Goal: Navigation & Orientation: Understand site structure

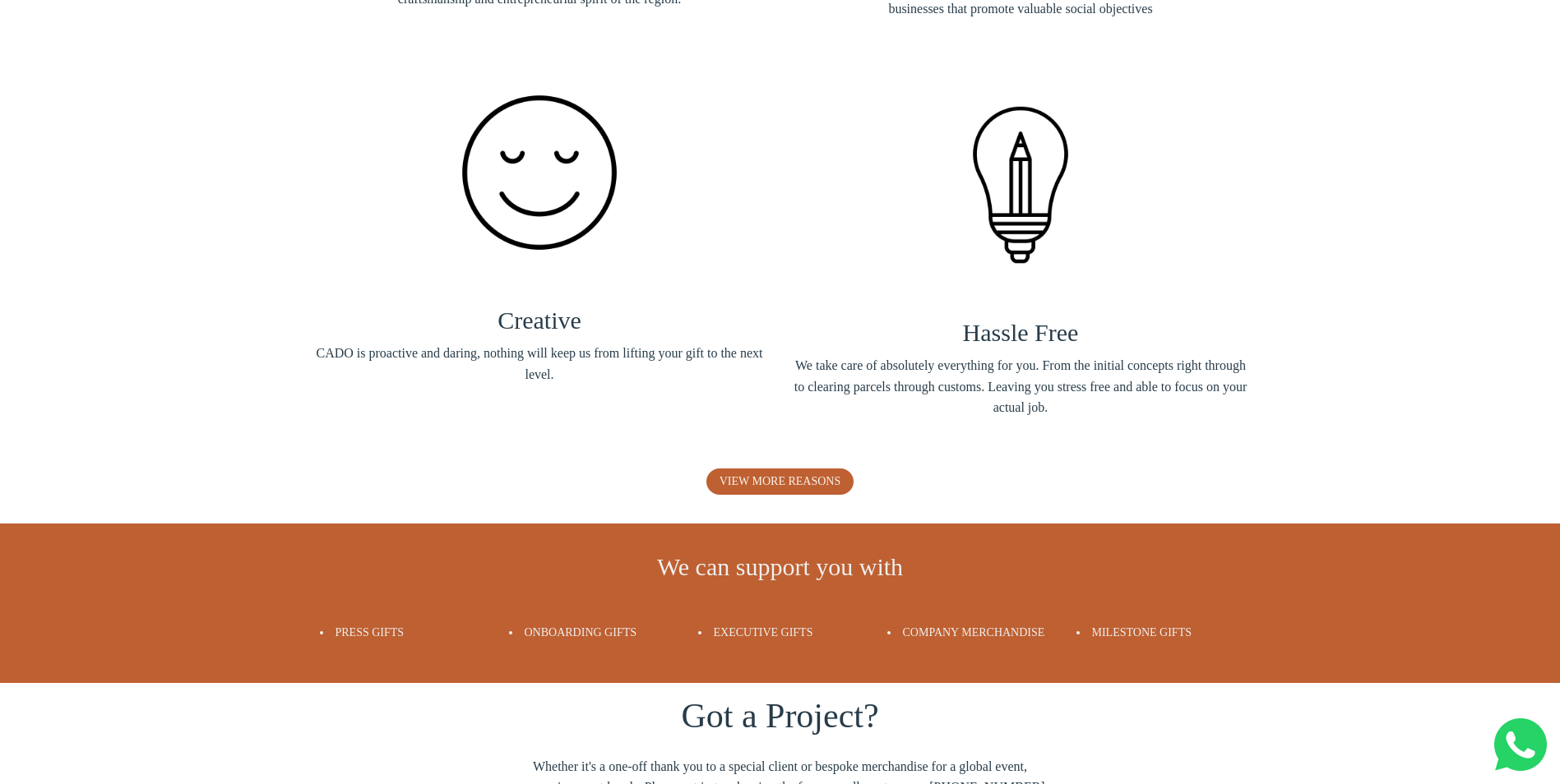
scroll to position [2549, 0]
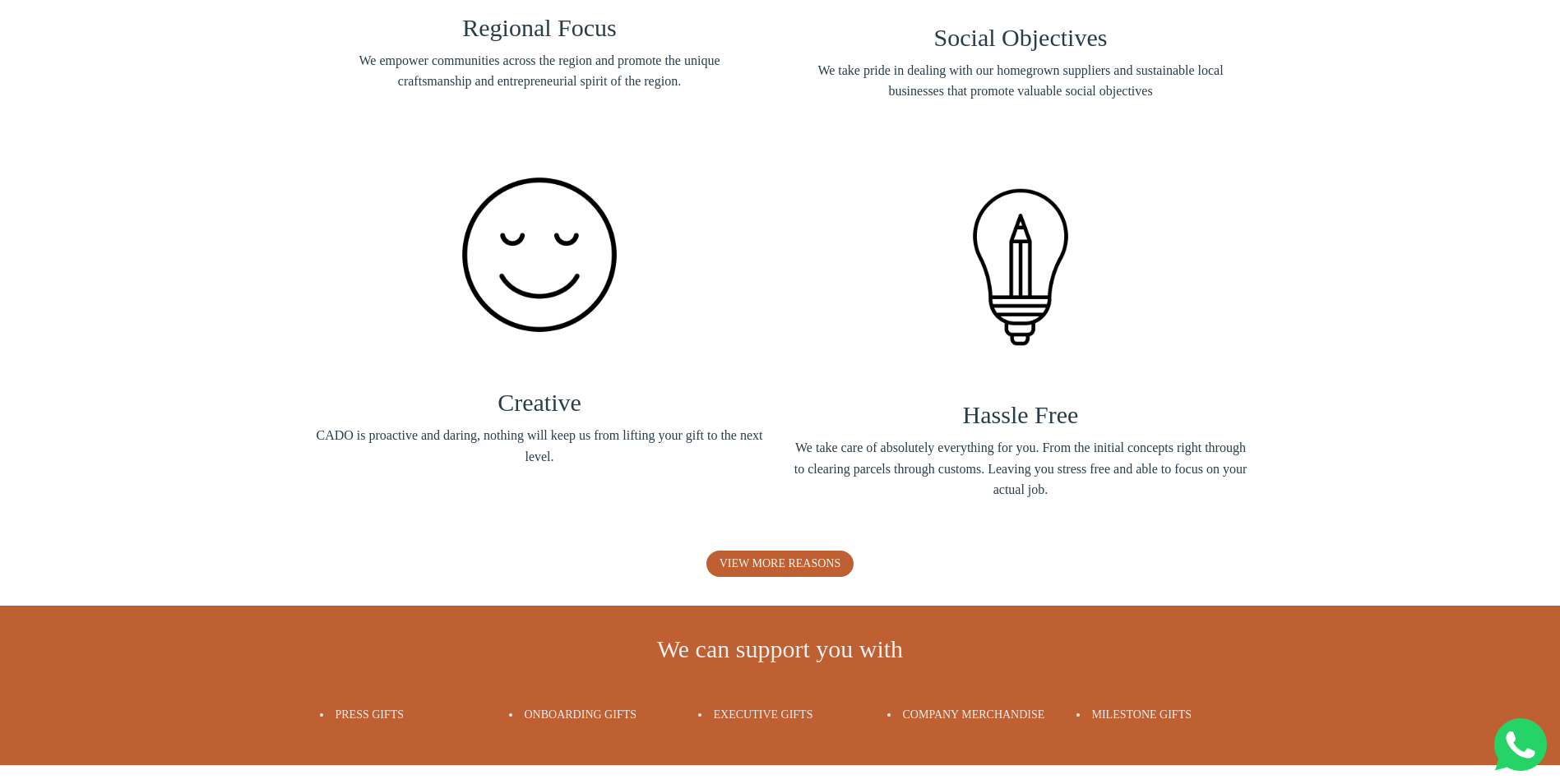
click at [949, 714] on span "Company Merchandise" at bounding box center [974, 714] width 142 height 12
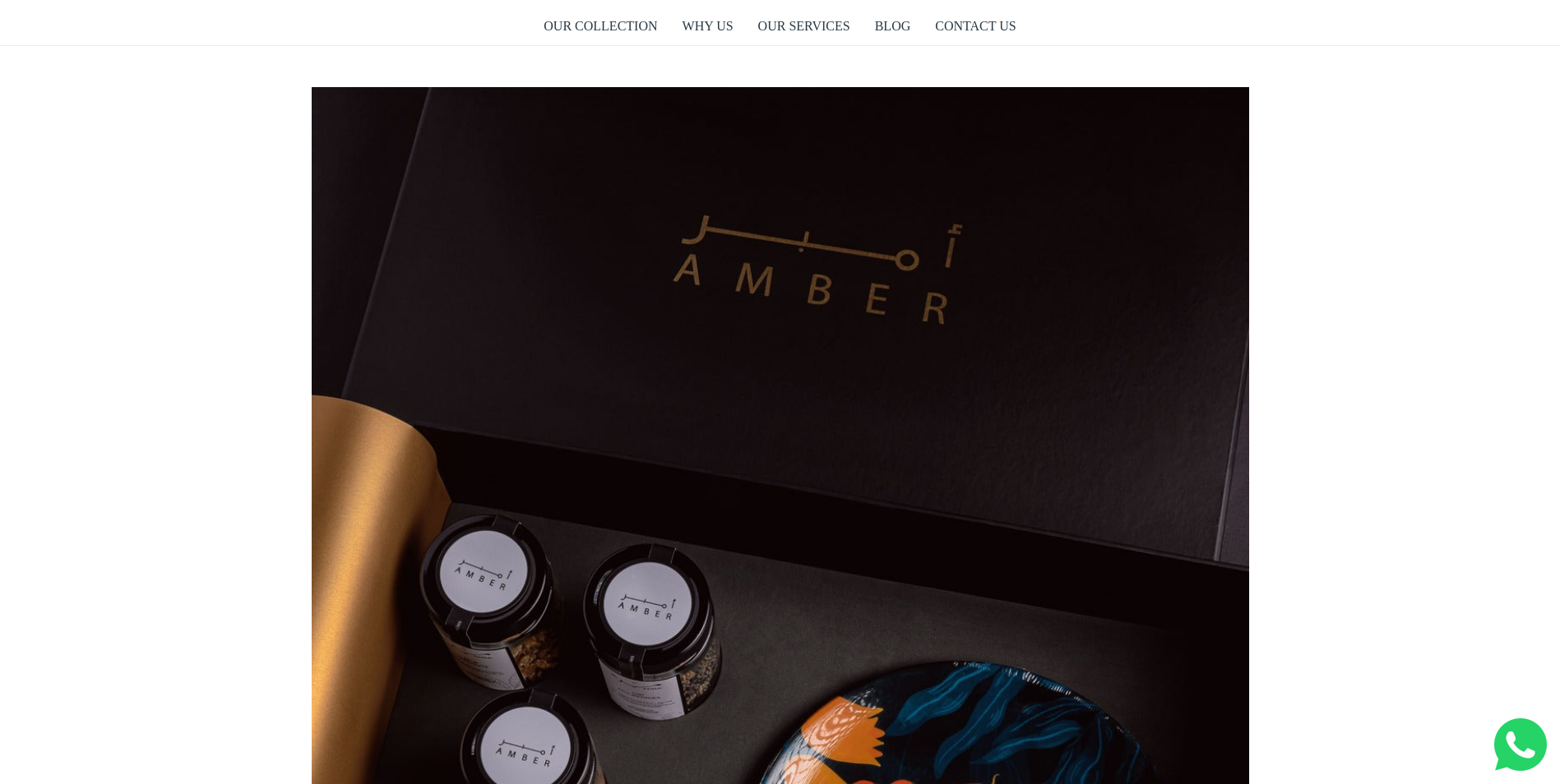
scroll to position [0, 0]
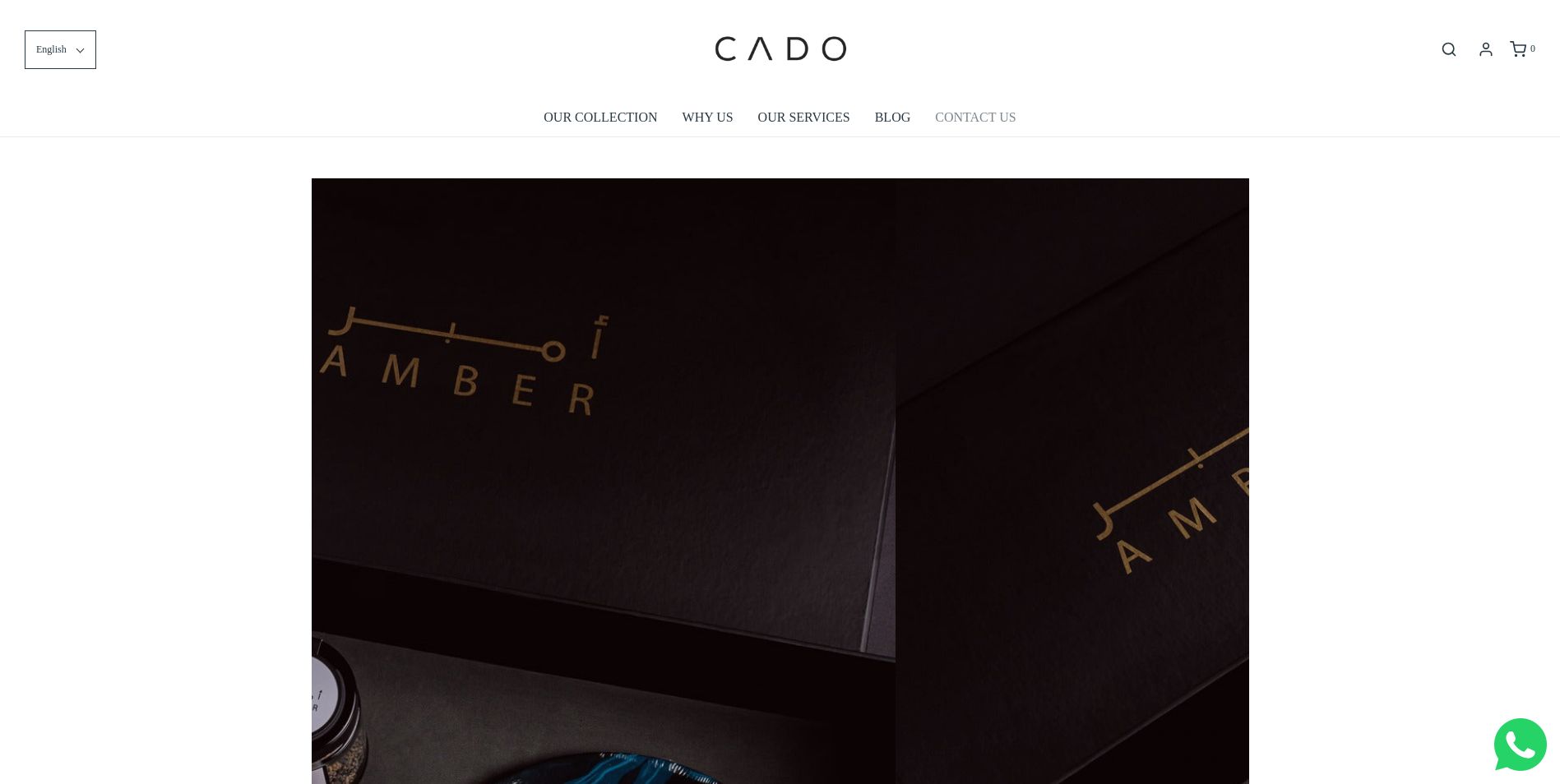
click at [970, 119] on link "CONTACT US" at bounding box center [975, 117] width 81 height 38
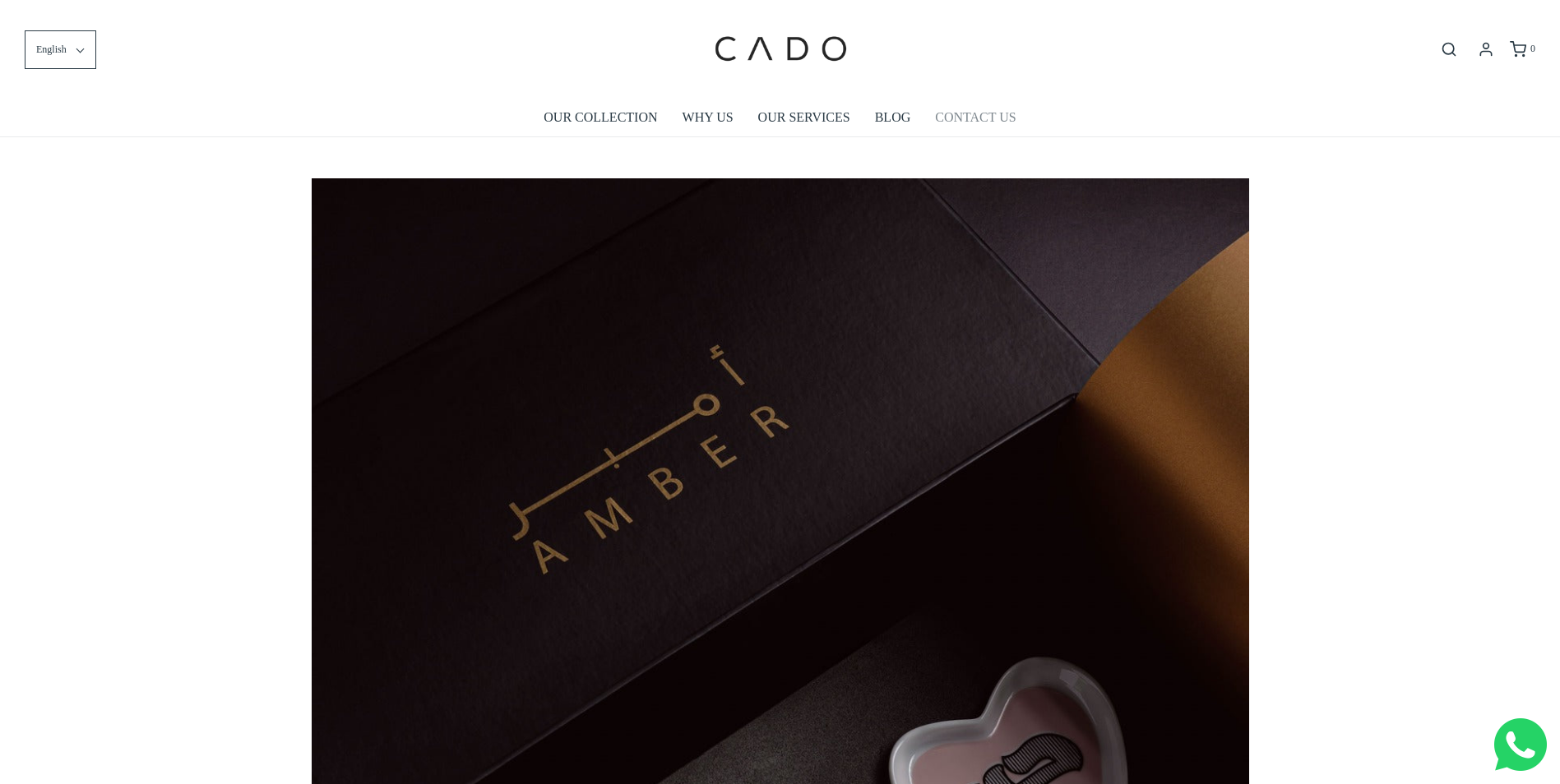
scroll to position [0, 937]
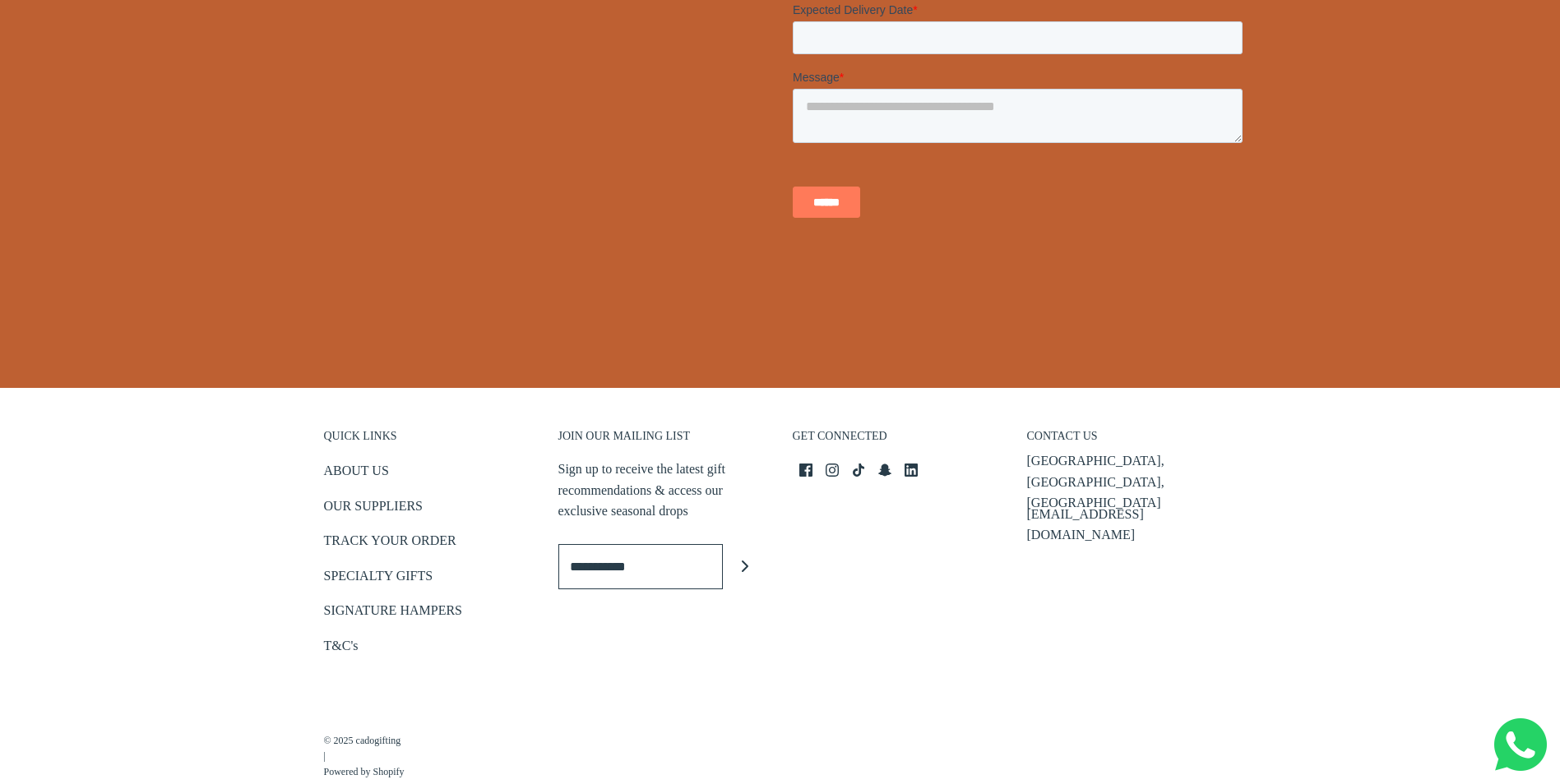
scroll to position [558, 0]
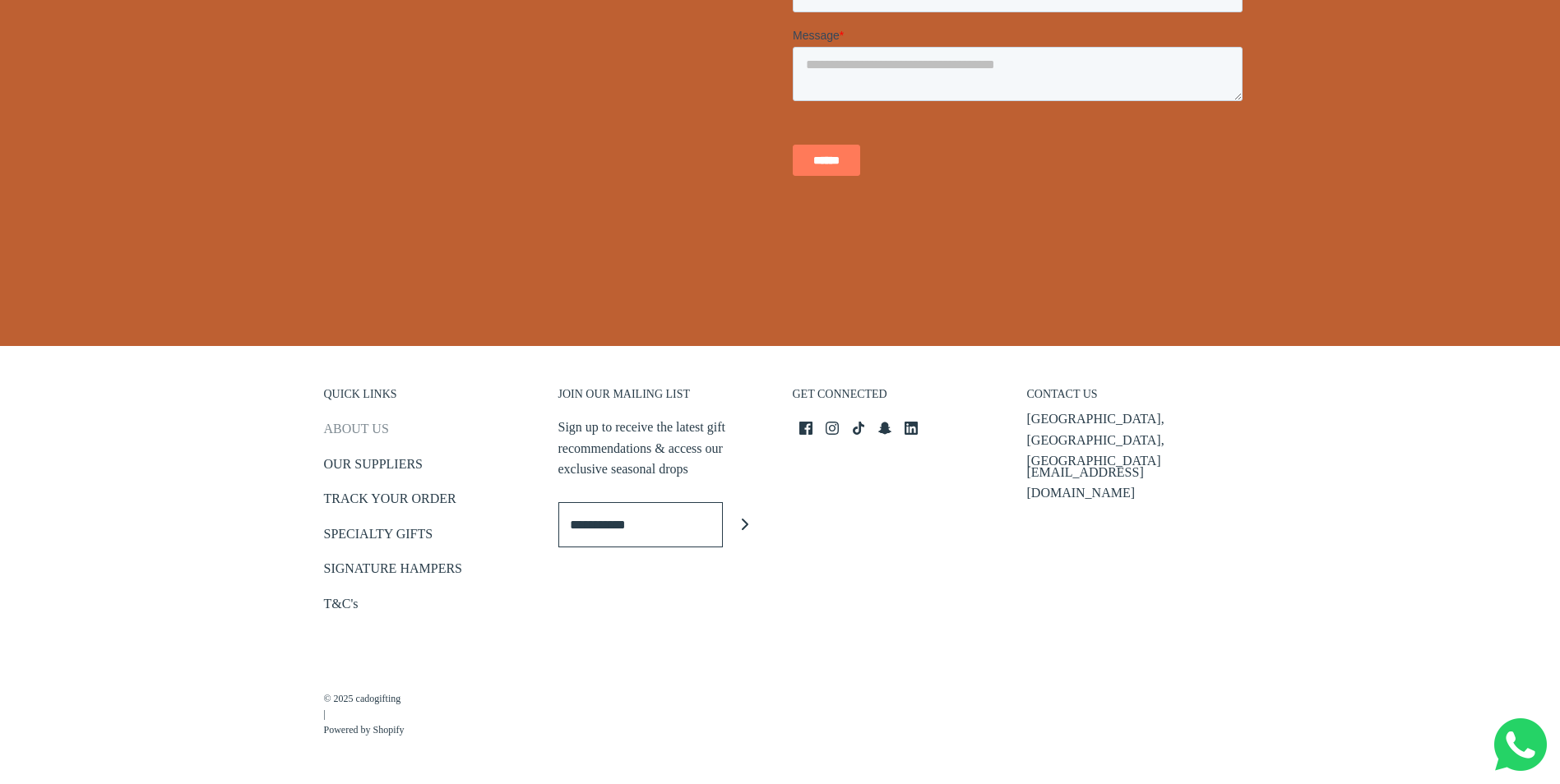
click at [350, 434] on link "ABOUT US" at bounding box center [356, 432] width 65 height 27
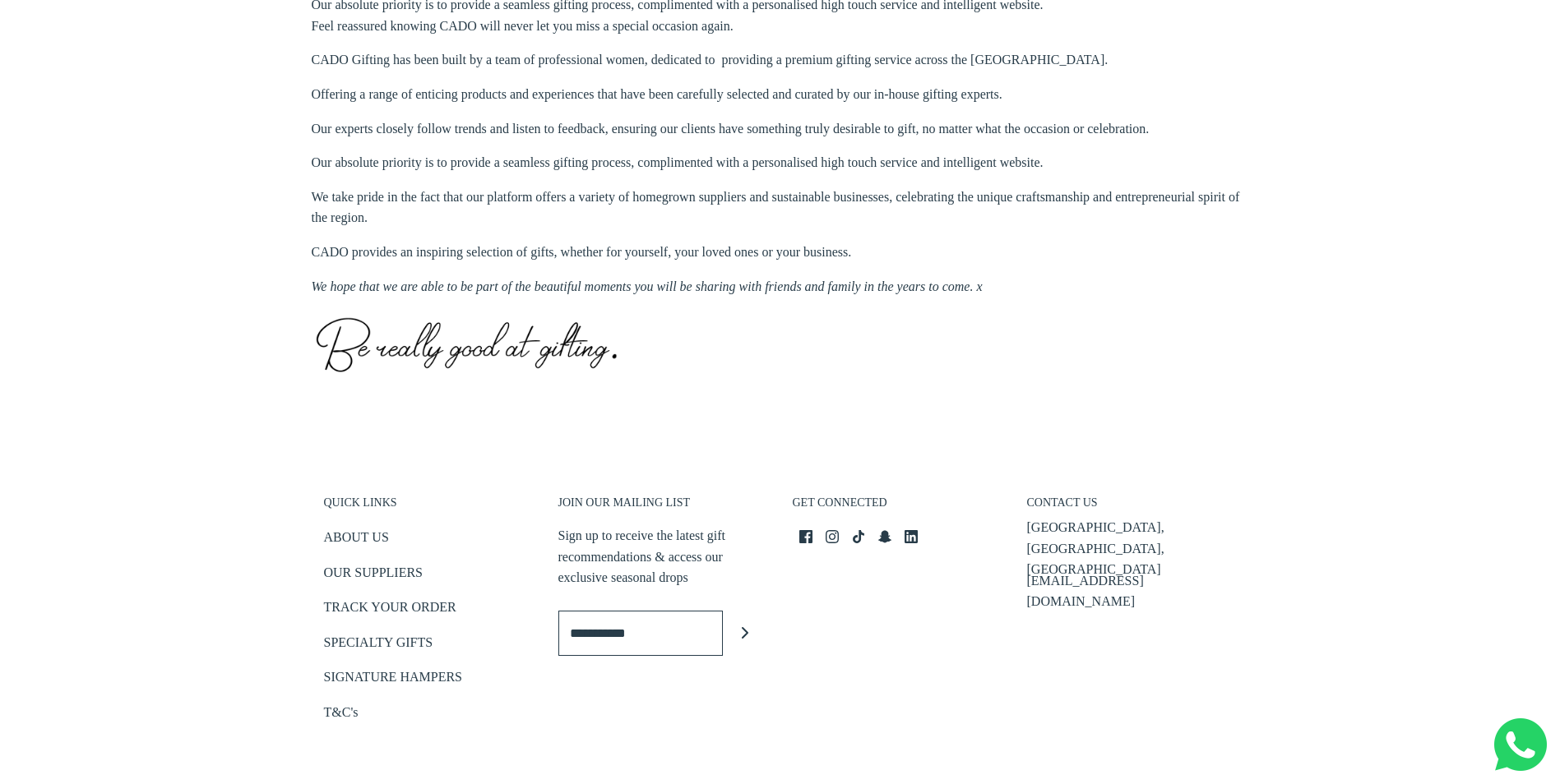
scroll to position [577, 0]
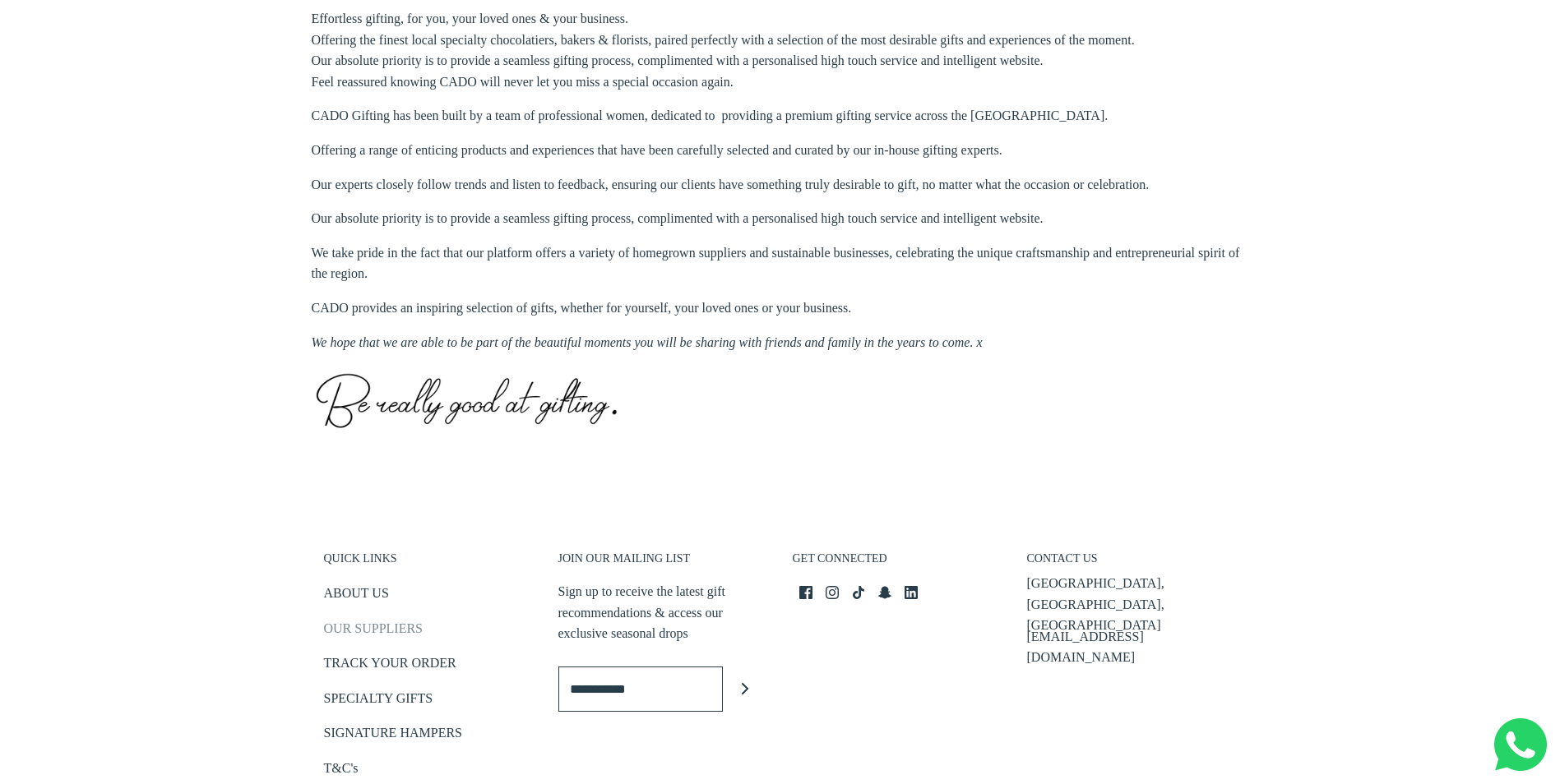
click at [353, 633] on link "OUR SUPPLIERS" at bounding box center [373, 632] width 99 height 27
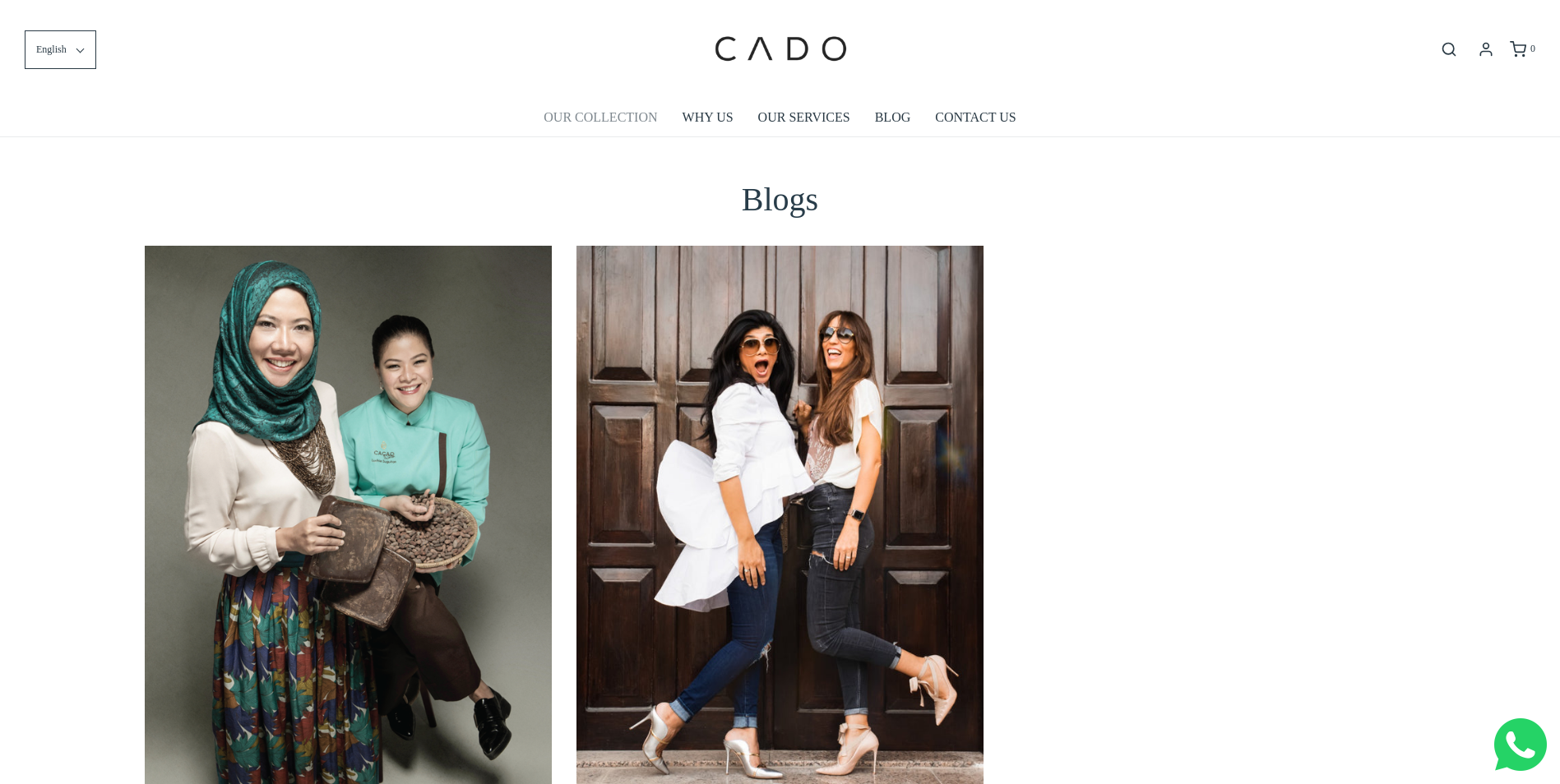
click at [567, 123] on link "OUR COLLECTION" at bounding box center [600, 117] width 113 height 38
